Goal: Task Accomplishment & Management: Complete application form

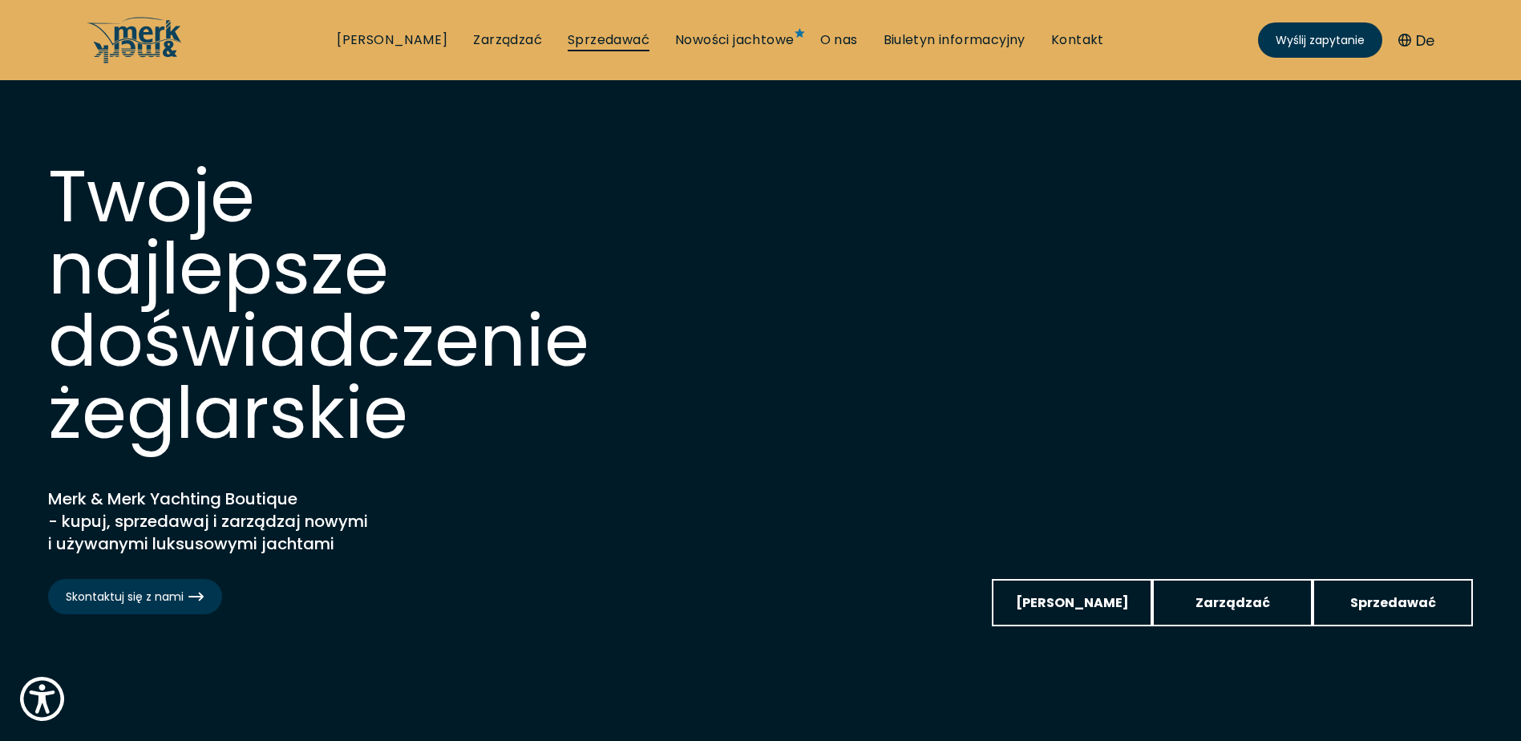
click at [591, 38] on link "Sprzedawać" at bounding box center [609, 40] width 82 height 18
select select "sell"
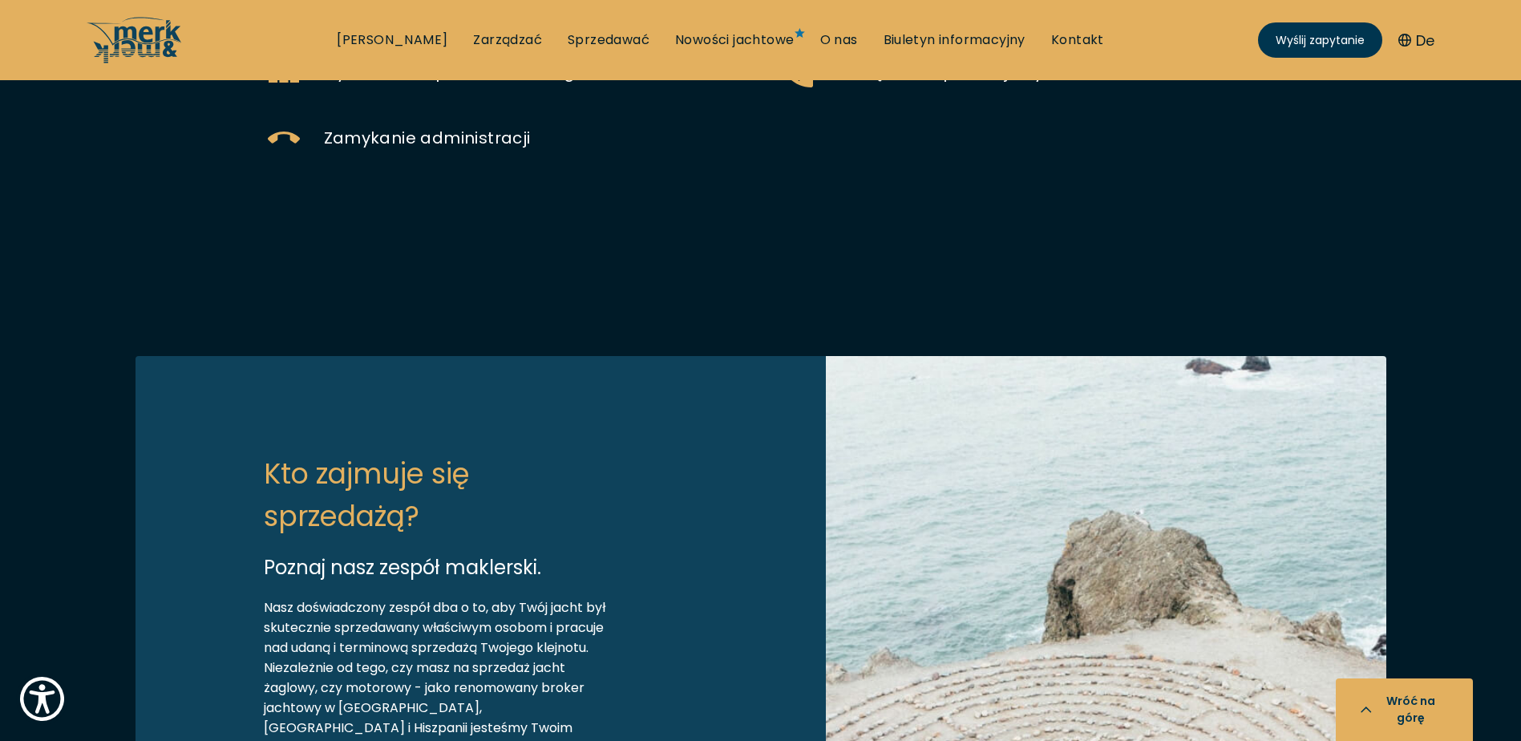
scroll to position [1123, 0]
click at [951, 19] on span "Sesja zdjęciowa" at bounding box center [903, 8] width 133 height 22
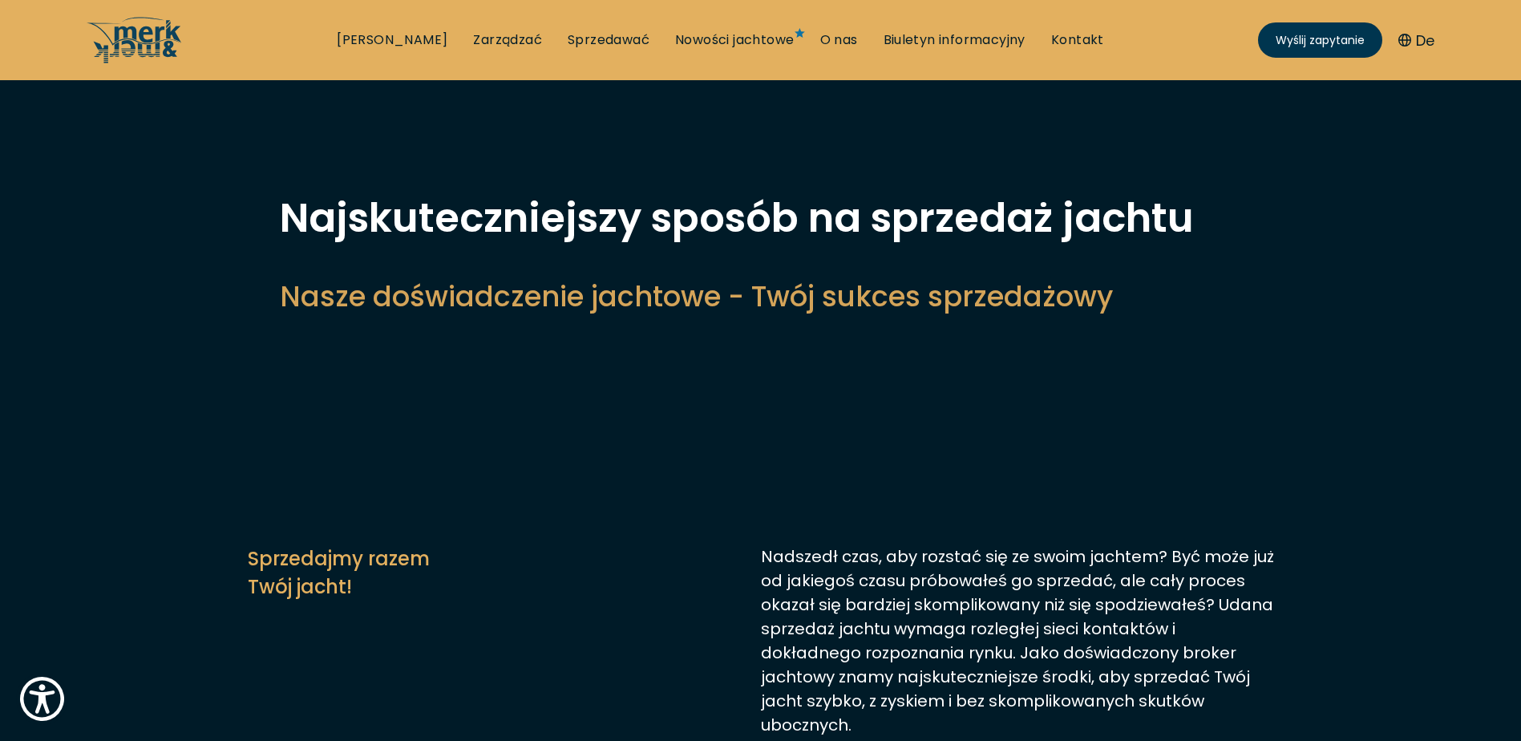
scroll to position [0, 0]
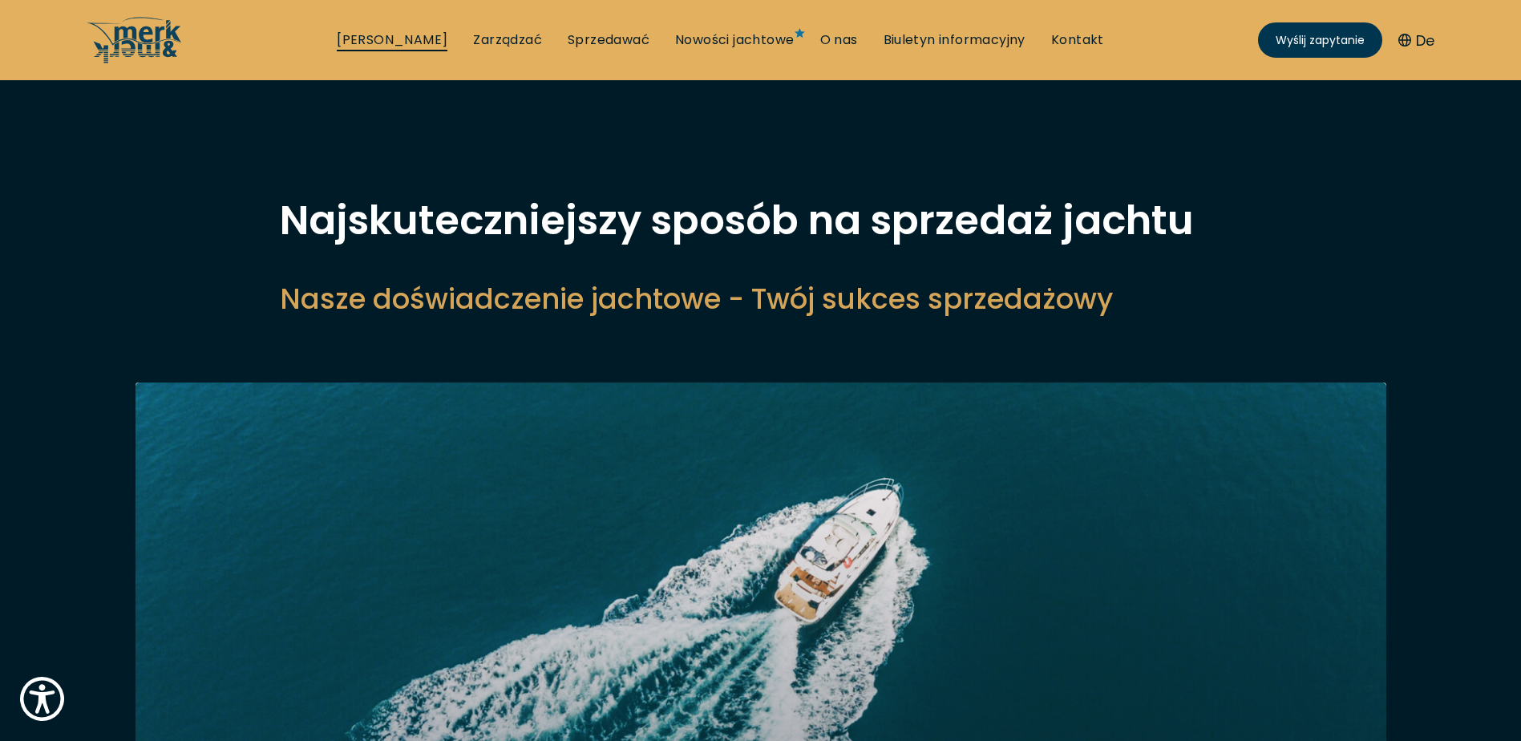
click at [392, 33] on link "[PERSON_NAME]" at bounding box center [392, 40] width 111 height 18
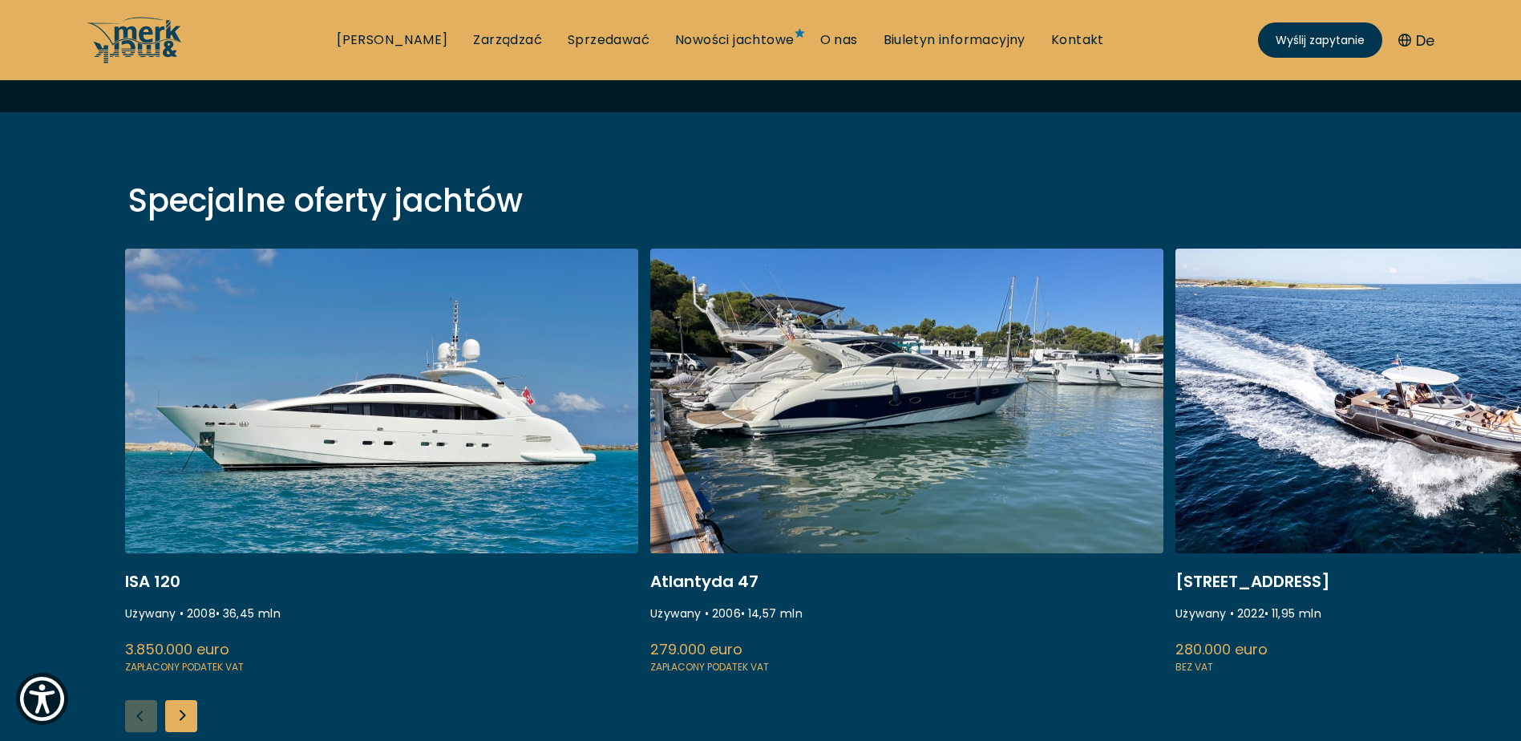
scroll to position [481, 0]
click at [568, 42] on link "Sprzedawać" at bounding box center [609, 40] width 82 height 18
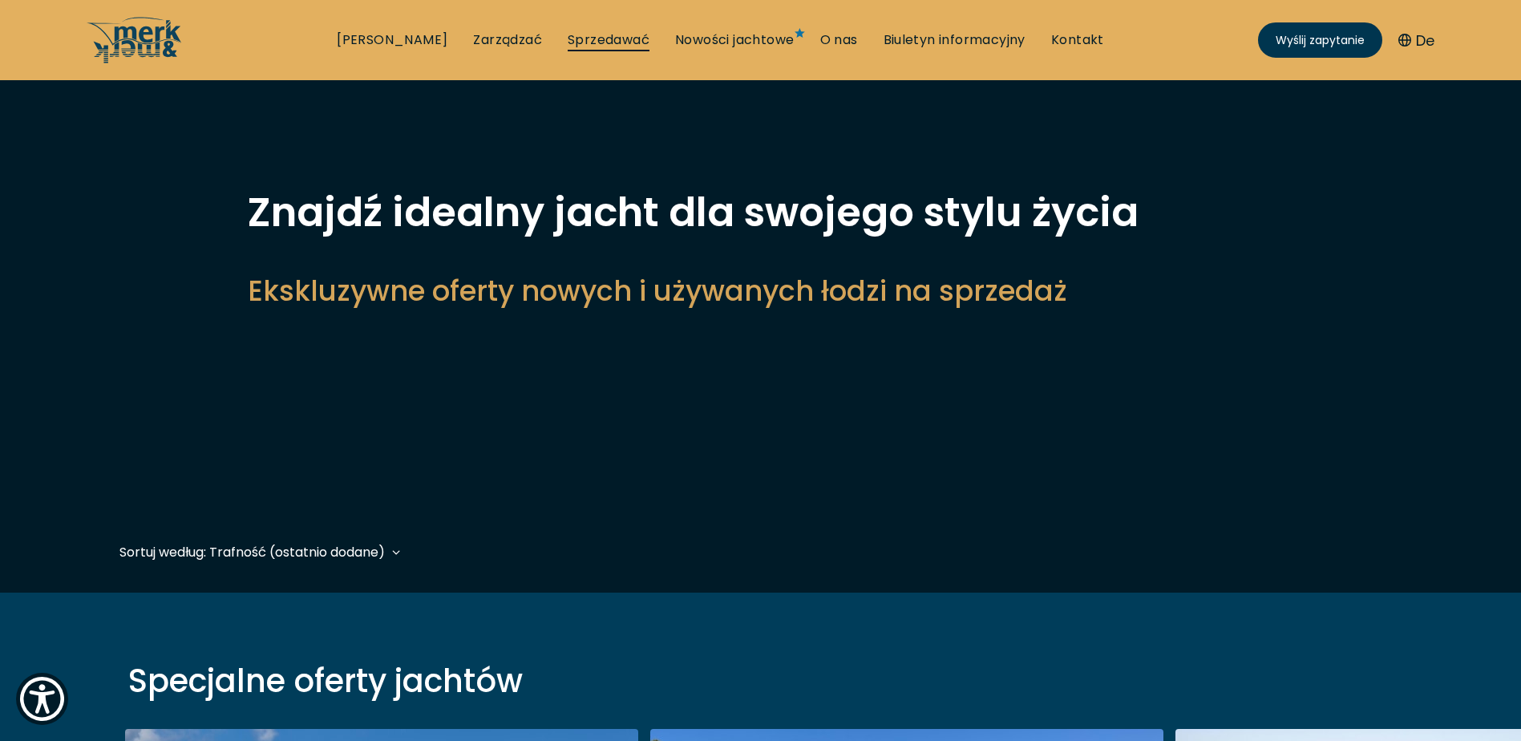
select select "sell"
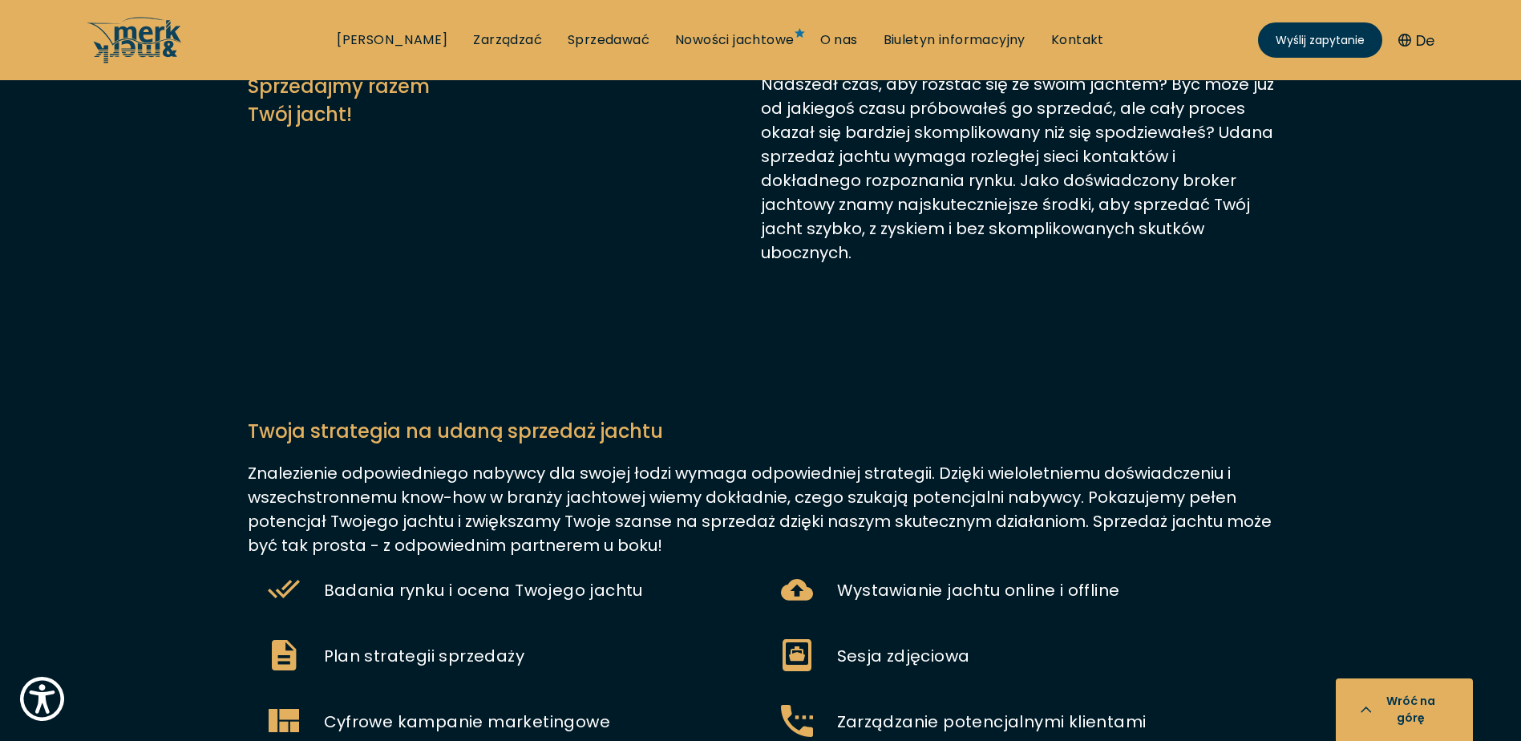
scroll to position [882, 0]
